Goal: Task Accomplishment & Management: Use online tool/utility

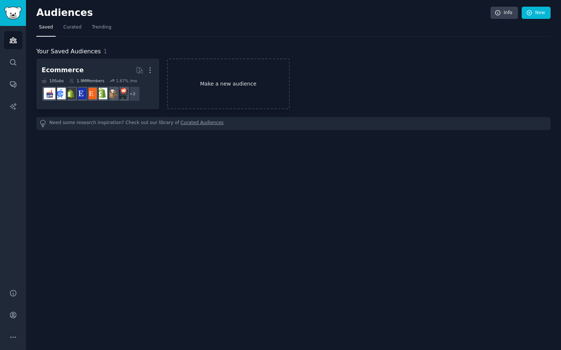
click at [248, 83] on link "Make a new audience" at bounding box center [228, 84] width 123 height 51
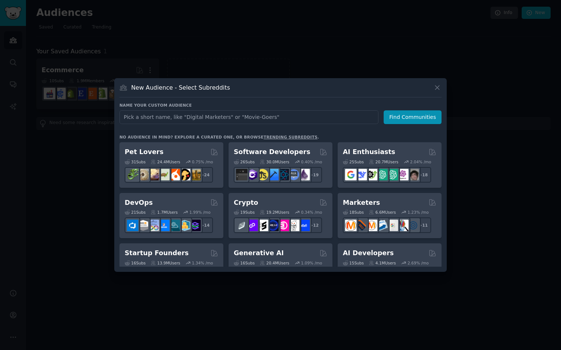
click at [245, 117] on input "text" at bounding box center [248, 117] width 259 height 14
type input "h"
type input "whatsapp"
click button "Find Communities" at bounding box center [412, 117] width 58 height 14
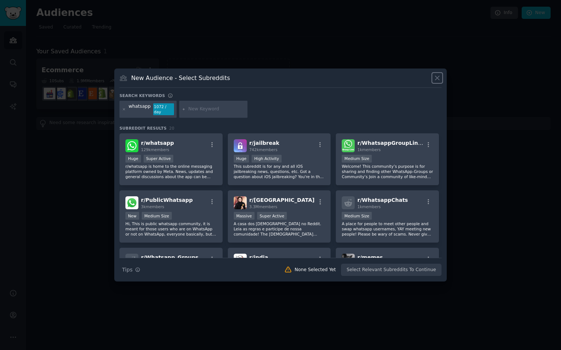
click at [437, 82] on icon at bounding box center [437, 78] width 8 height 8
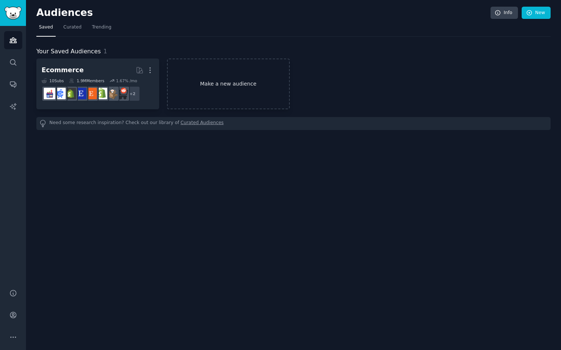
click at [188, 88] on link "Make a new audience" at bounding box center [228, 84] width 123 height 51
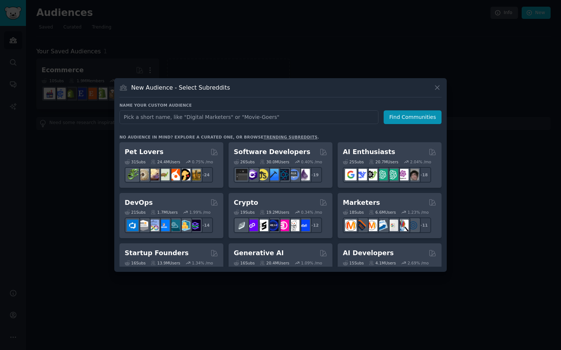
click at [238, 120] on input "text" at bounding box center [248, 117] width 259 height 14
type input "SMEs"
click at [420, 111] on button "Find Communities" at bounding box center [412, 117] width 58 height 14
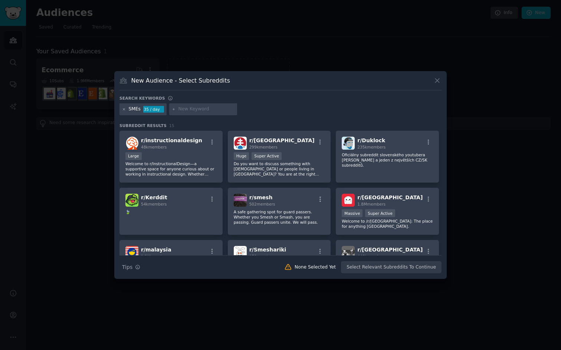
click at [125, 110] on icon at bounding box center [124, 110] width 4 height 4
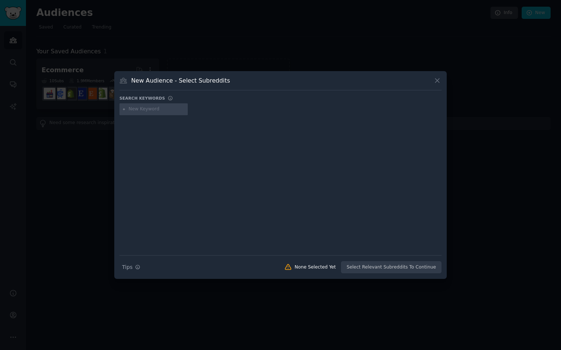
click at [158, 110] on input "text" at bounding box center [157, 109] width 56 height 7
type input "online coaches"
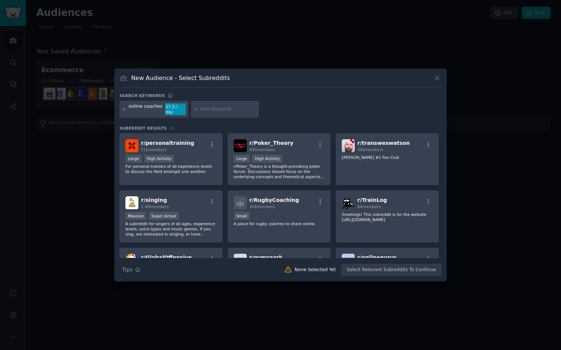
click at [124, 109] on icon at bounding box center [124, 109] width 2 height 2
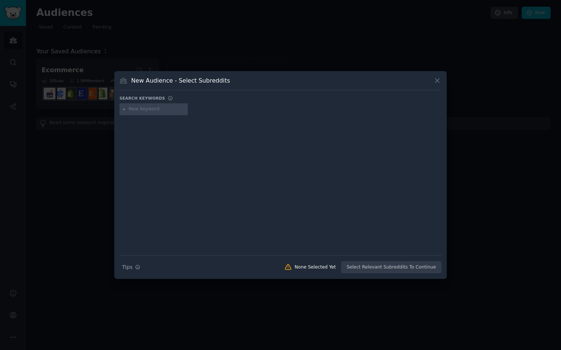
click at [147, 109] on input "text" at bounding box center [157, 109] width 56 height 7
type input "onilne"
click at [125, 112] on div at bounding box center [124, 109] width 4 height 7
click at [131, 111] on div "onilne" at bounding box center [136, 109] width 14 height 7
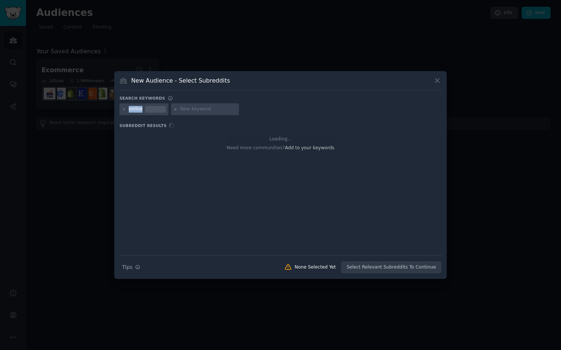
click at [131, 111] on div "onilne" at bounding box center [136, 109] width 14 height 7
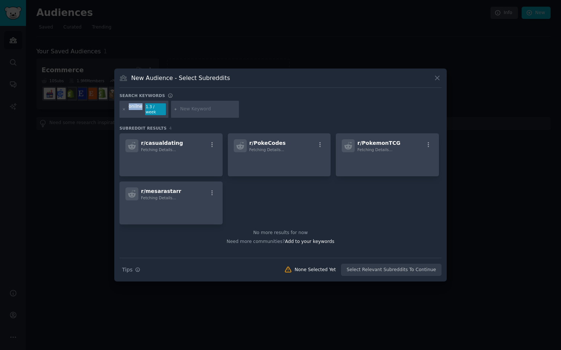
click at [138, 109] on div "onilne" at bounding box center [136, 109] width 14 height 12
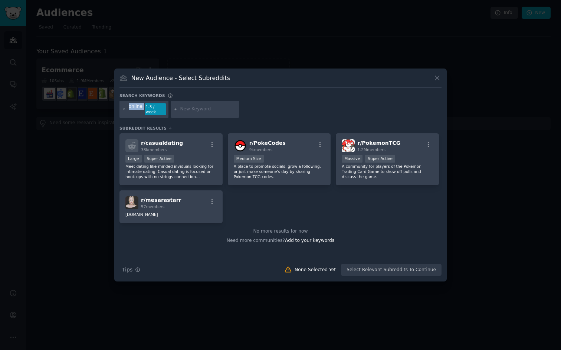
click at [138, 109] on div "onilne" at bounding box center [136, 109] width 14 height 12
click at [124, 109] on icon at bounding box center [124, 110] width 4 height 4
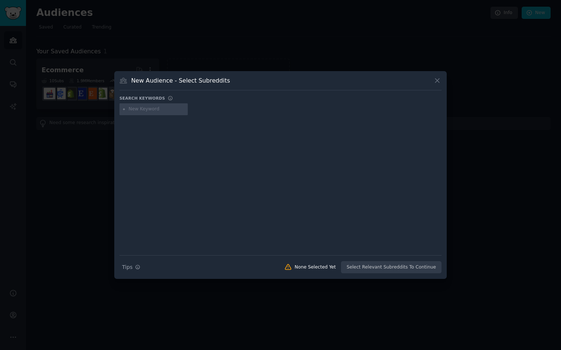
click at [125, 110] on icon at bounding box center [124, 110] width 4 height 4
click at [138, 110] on input "text" at bounding box center [157, 109] width 56 height 7
type input "online business"
